Goal: Information Seeking & Learning: Learn about a topic

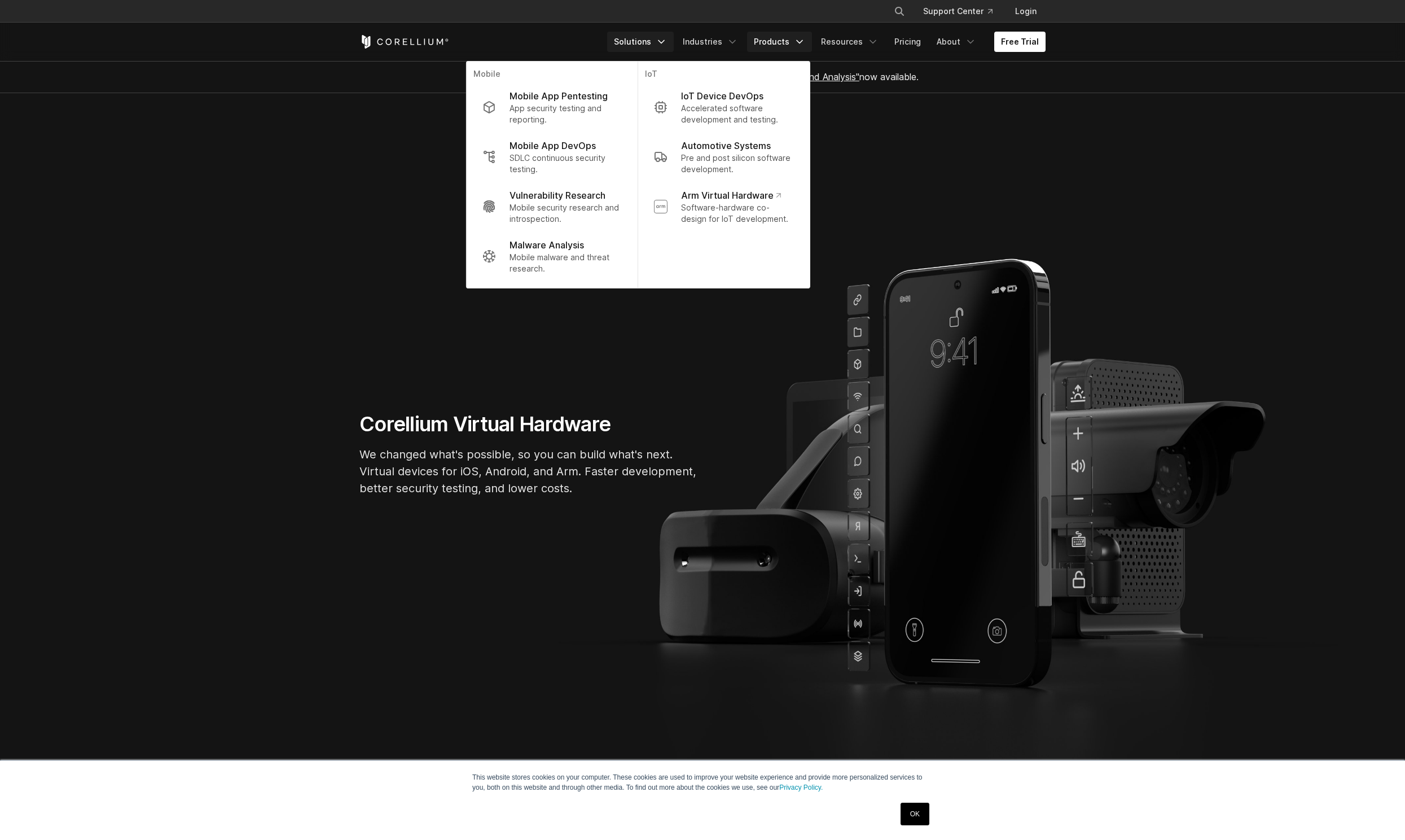
click at [776, 41] on link "Products" at bounding box center [779, 41] width 65 height 20
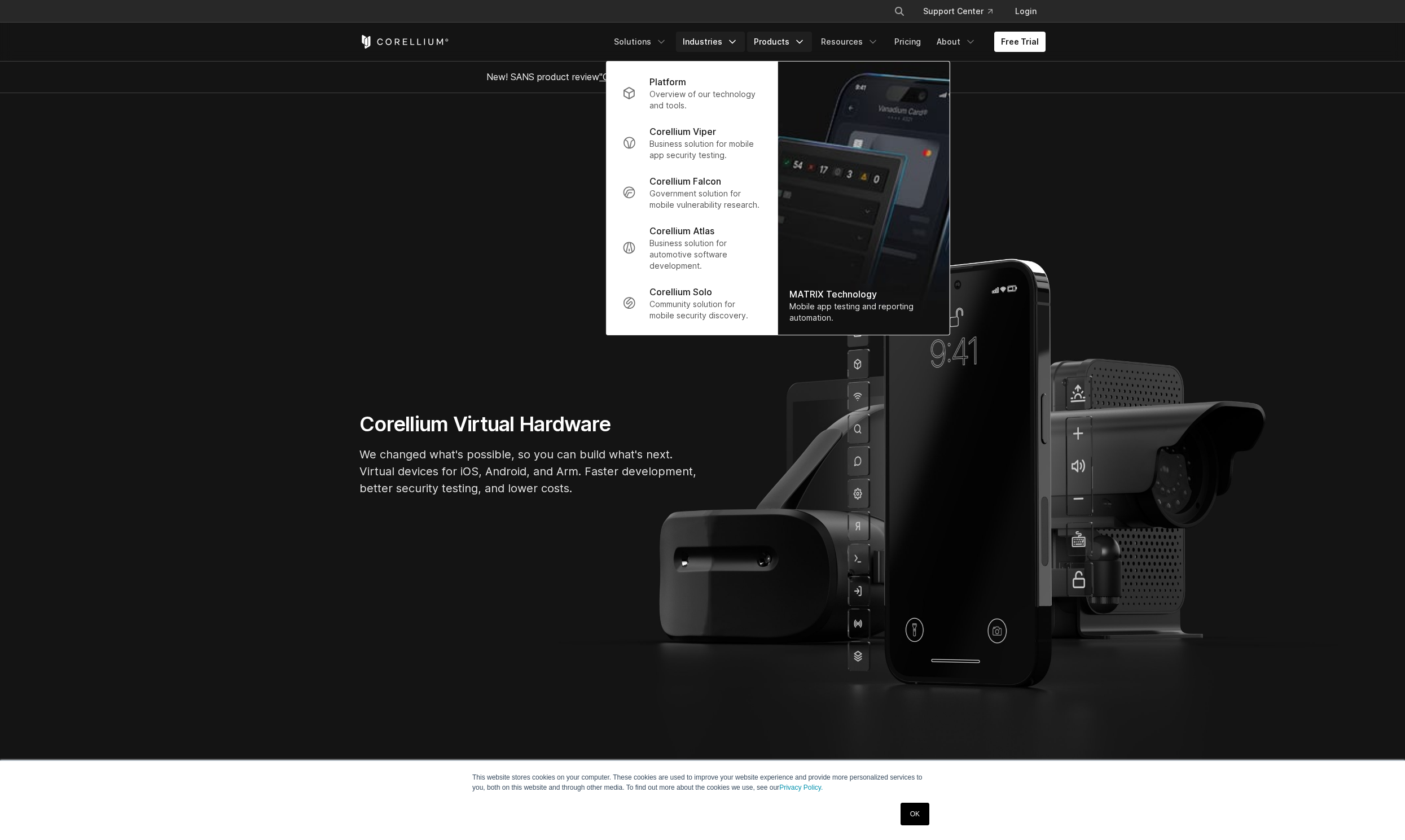
click at [728, 46] on link "Industries" at bounding box center [710, 41] width 69 height 20
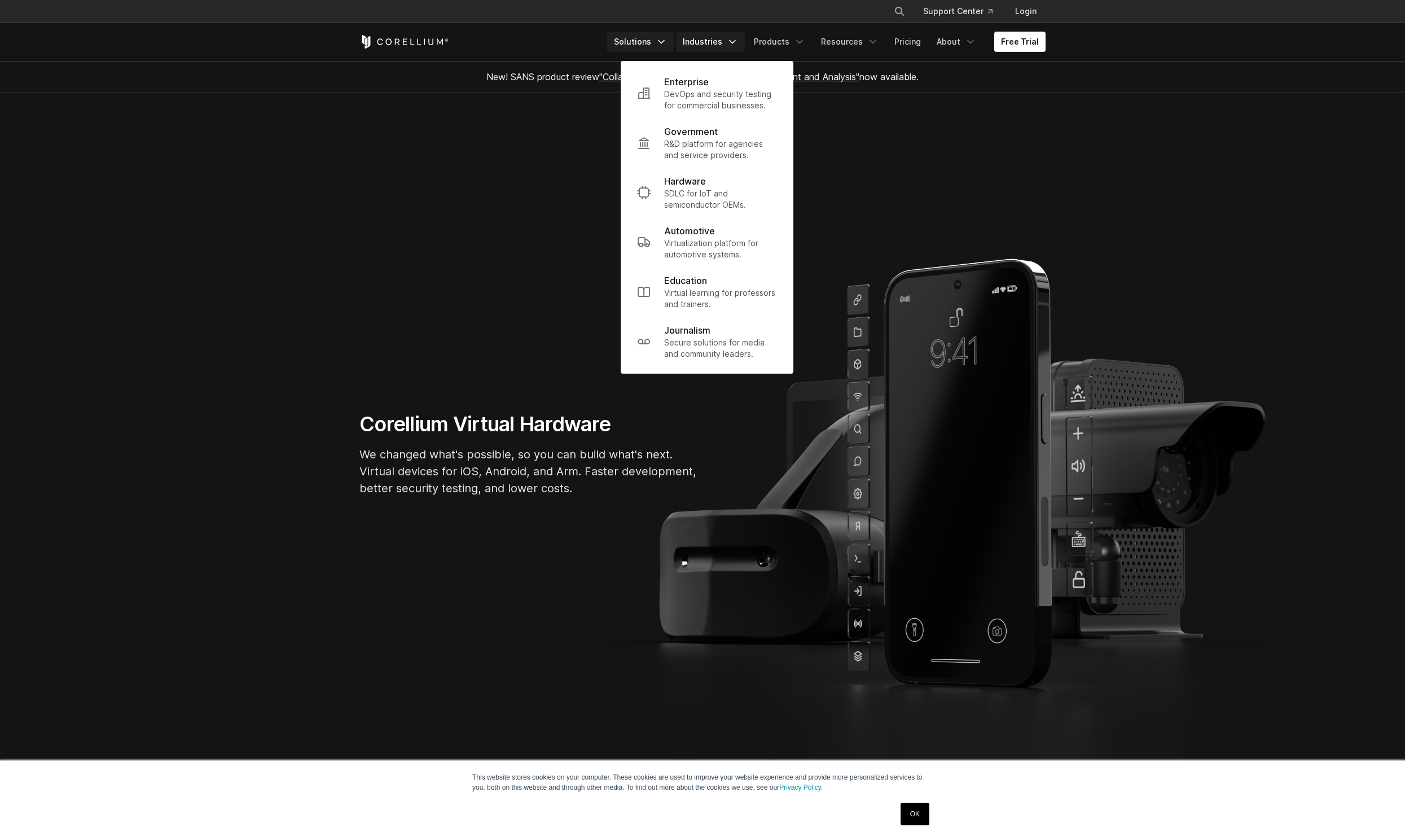
click at [655, 45] on link "Solutions" at bounding box center [640, 41] width 67 height 20
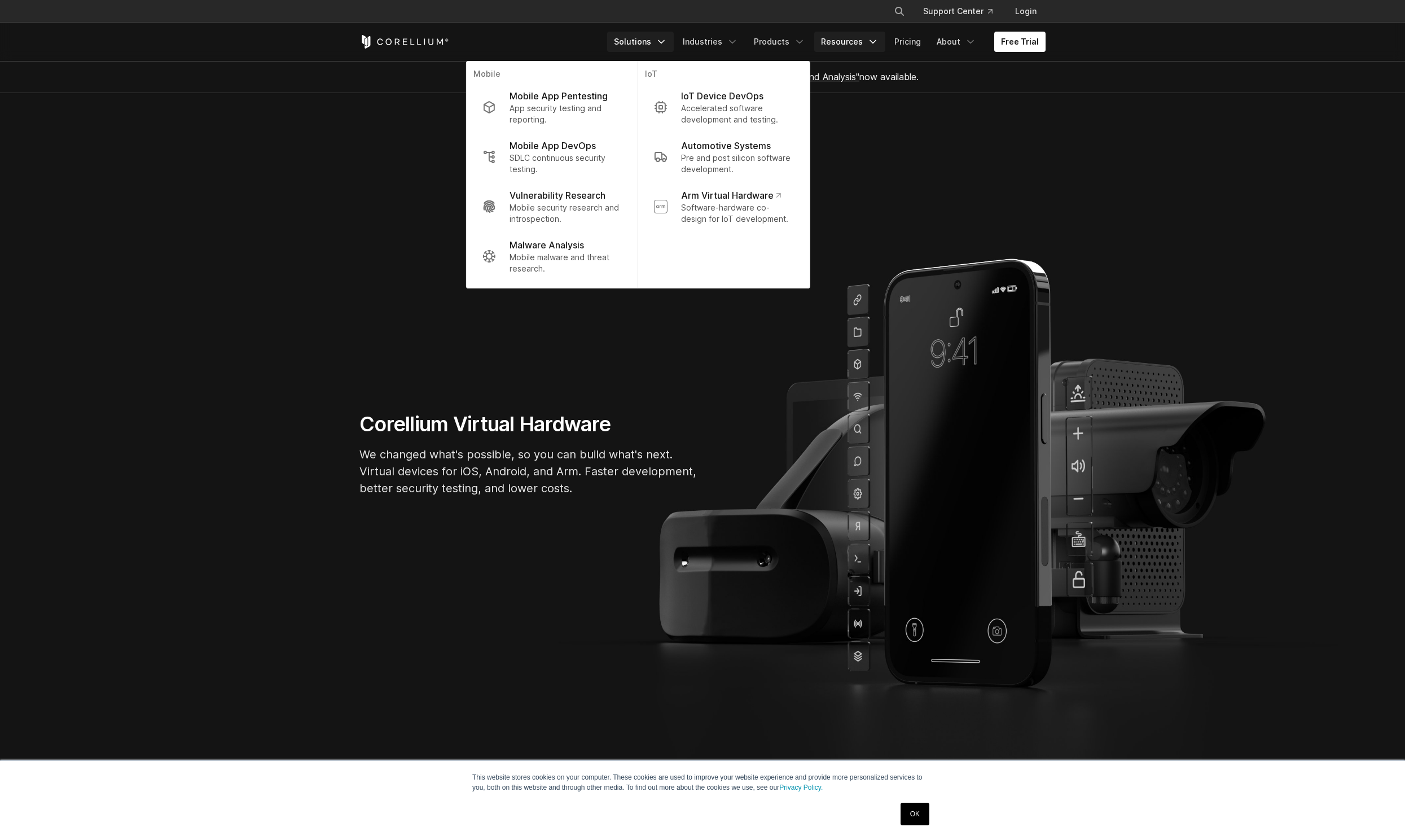
click at [845, 40] on link "Resources" at bounding box center [849, 41] width 71 height 20
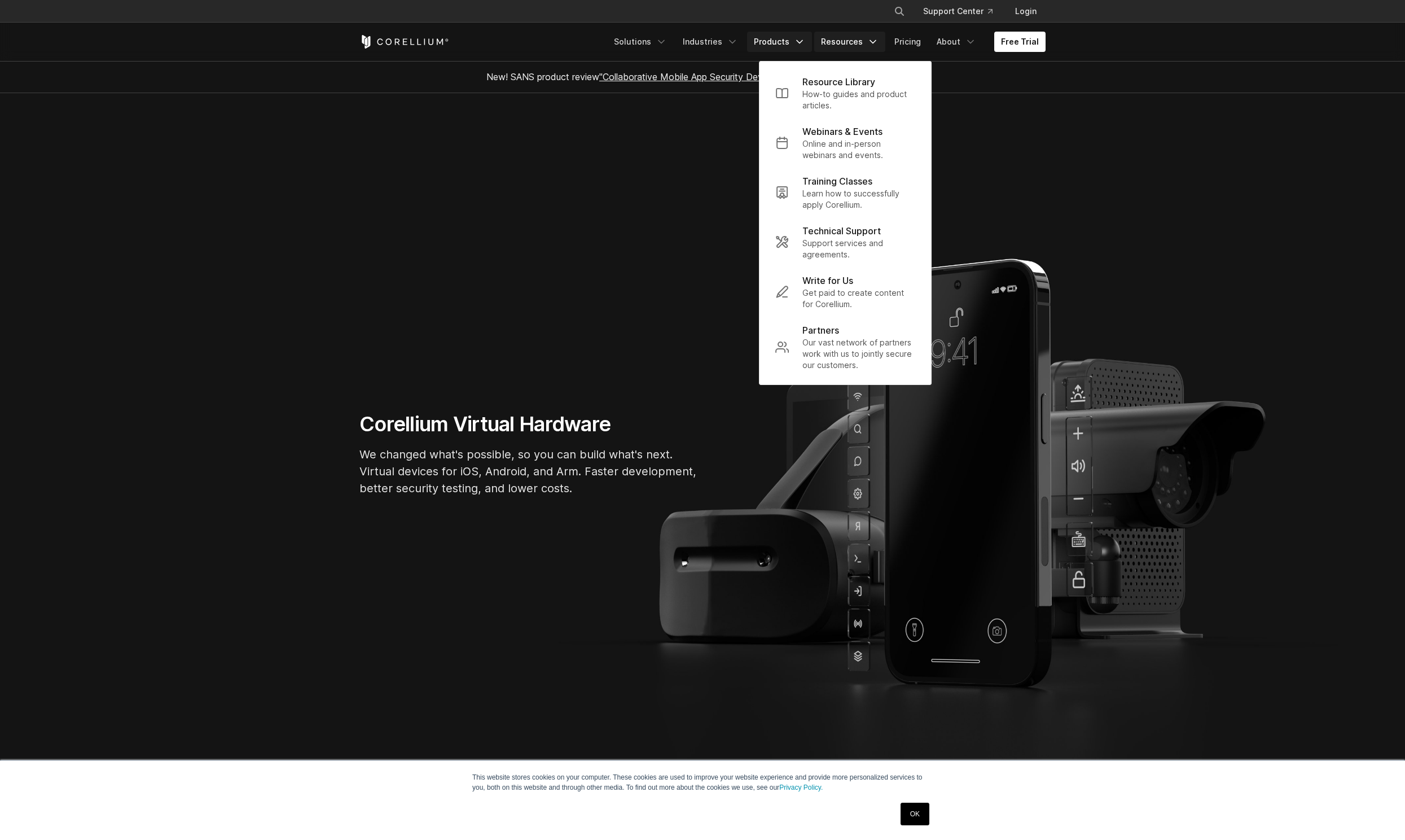
click at [795, 41] on link "Products" at bounding box center [779, 41] width 65 height 20
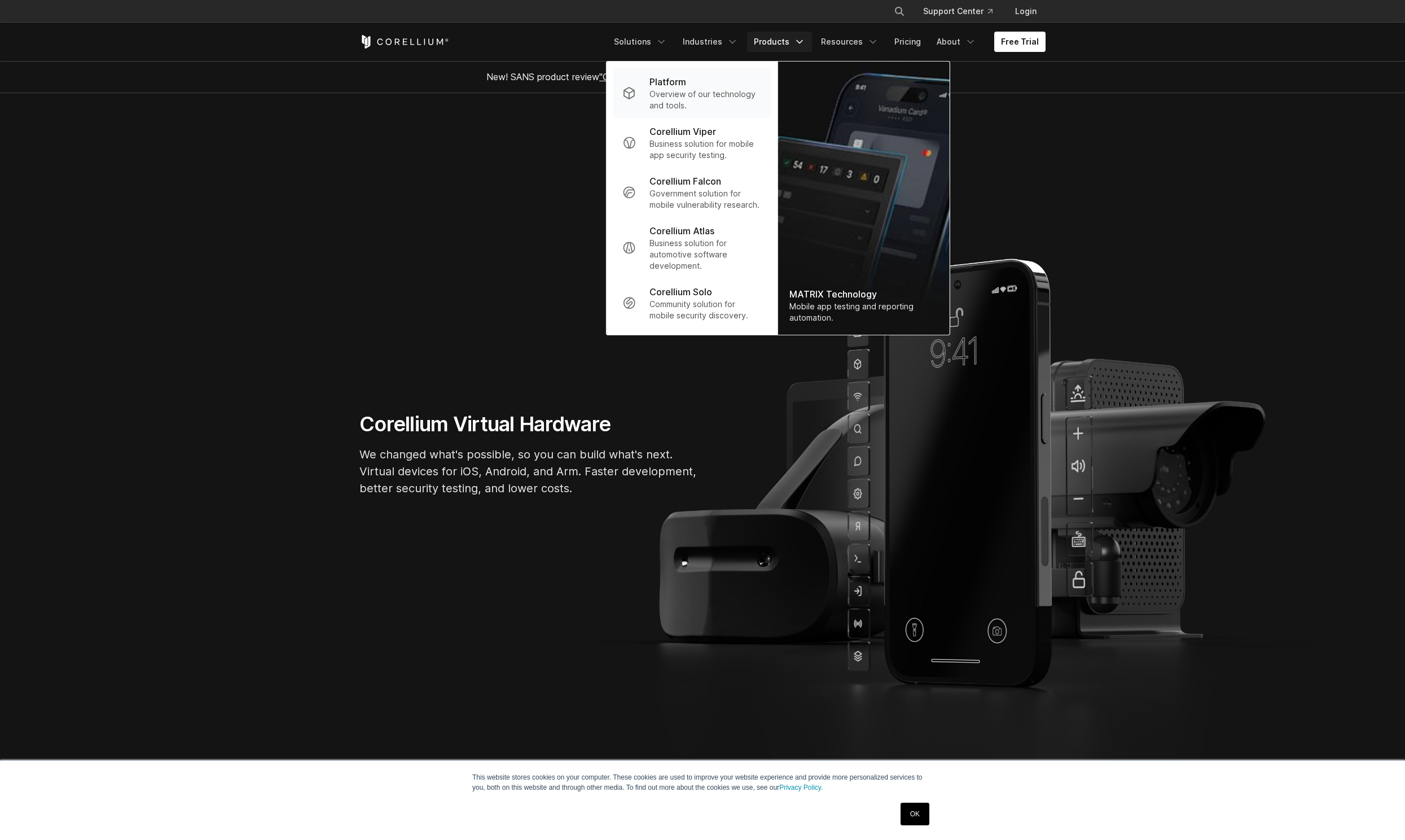
click at [719, 88] on p "Overview of our technology and tools." at bounding box center [706, 100] width 112 height 23
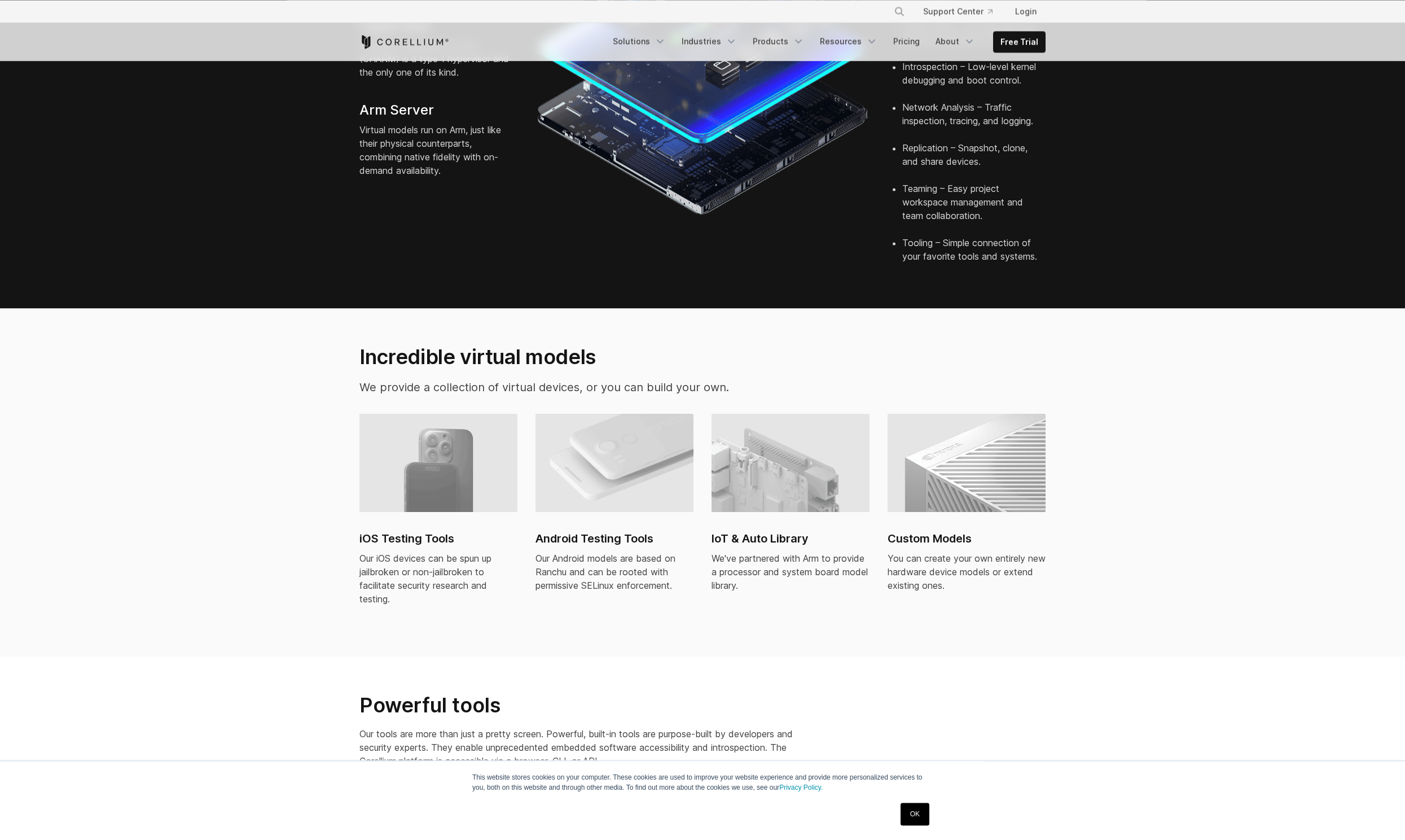
scroll to position [579, 0]
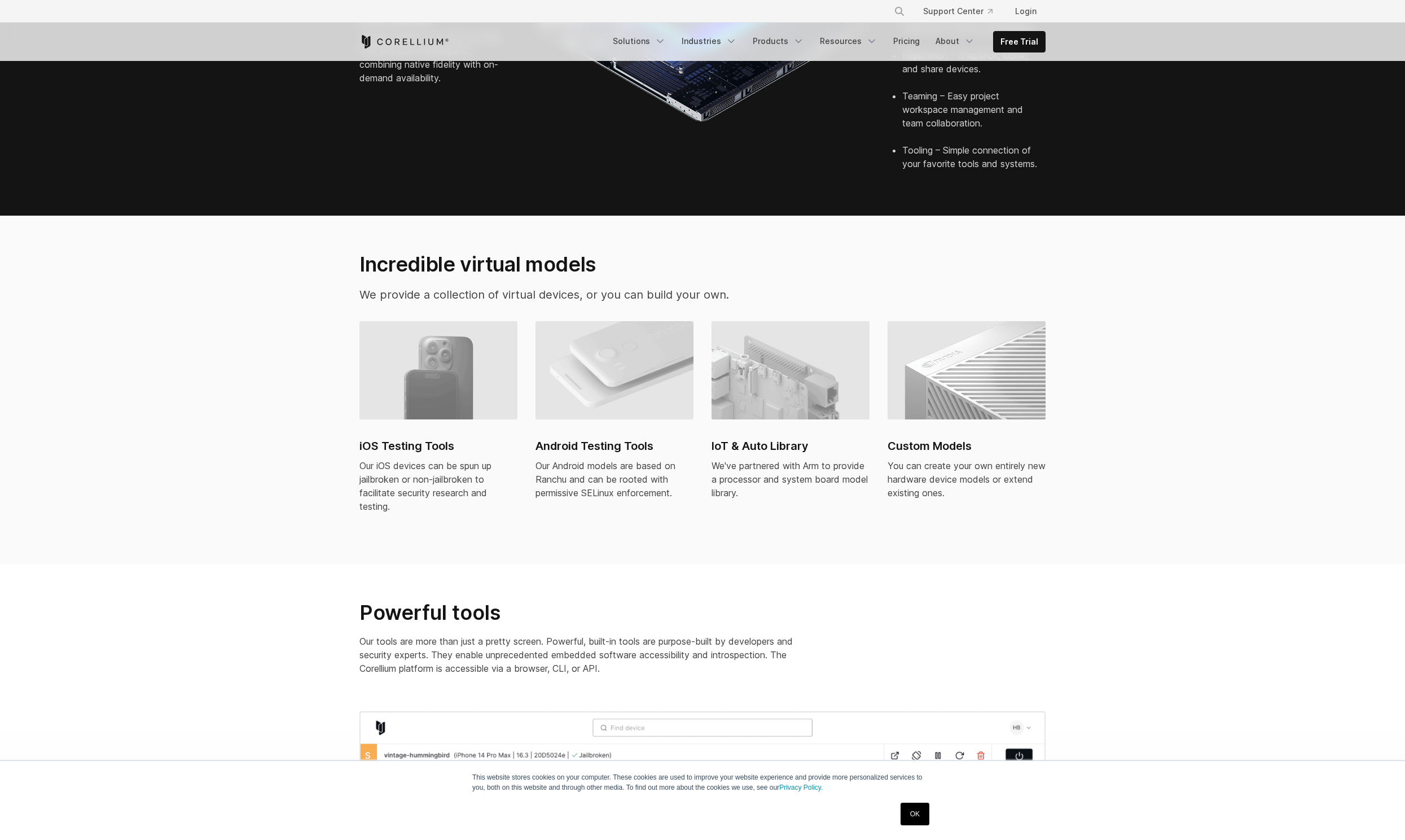
click at [616, 438] on h2 "Android Testing Tools" at bounding box center [614, 446] width 158 height 17
